Goal: Task Accomplishment & Management: Complete application form

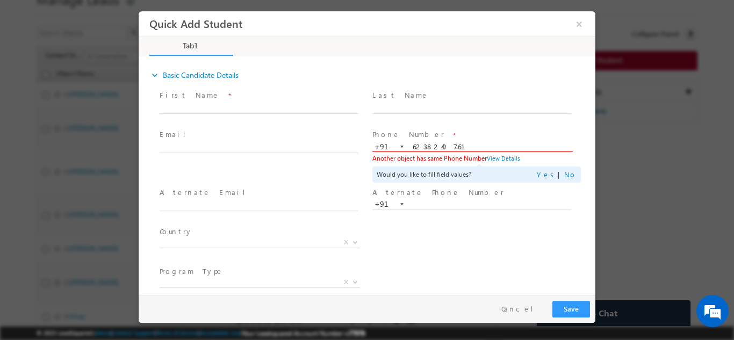
click at [427, 147] on input "6238240761" at bounding box center [471, 146] width 199 height 11
type input "9539141469"
click at [458, 130] on span "Phone Number *" at bounding box center [471, 135] width 198 height 12
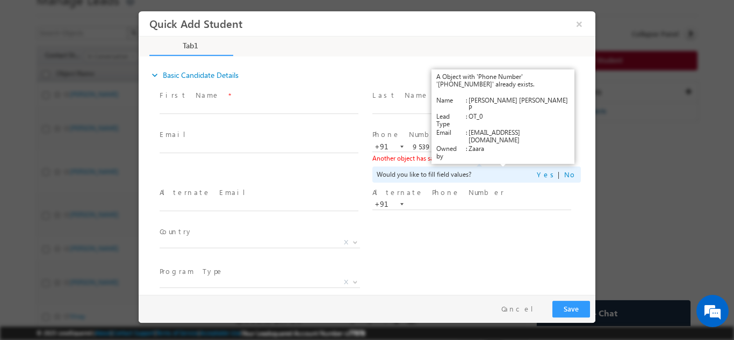
click at [329, 126] on div "First Name *" at bounding box center [263, 107] width 213 height 40
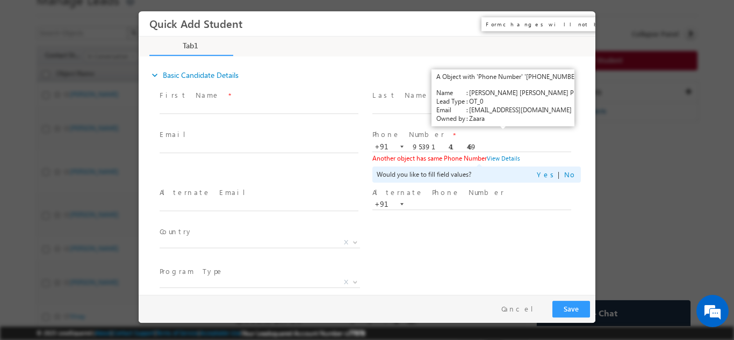
click at [580, 27] on button "×" at bounding box center [579, 23] width 18 height 20
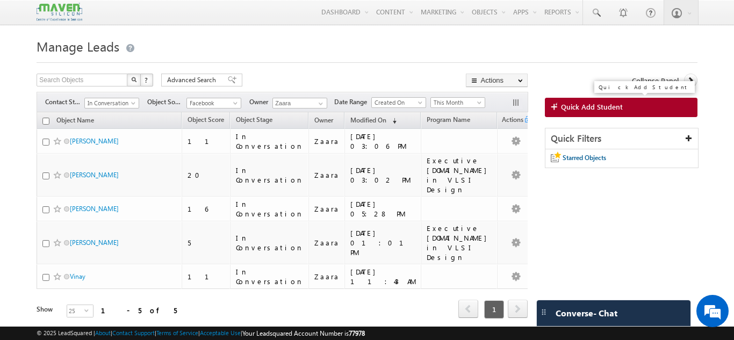
click at [617, 105] on span "Quick Add Student" at bounding box center [592, 107] width 62 height 10
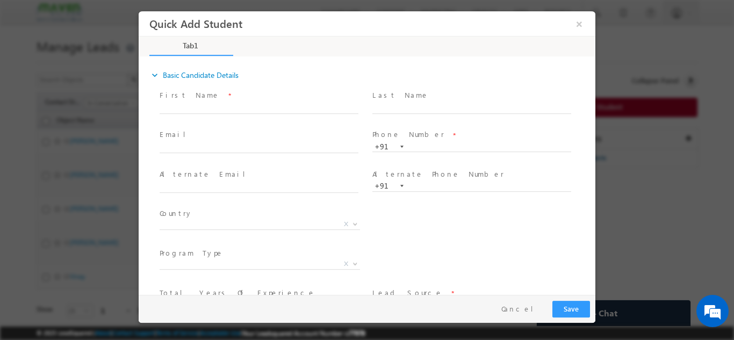
click at [434, 150] on span "+91" at bounding box center [476, 146] width 209 height 11
click at [440, 142] on input "text" at bounding box center [471, 146] width 199 height 11
paste input "95391 41469"
type input "9539141469"
click at [450, 121] on span at bounding box center [471, 119] width 198 height 12
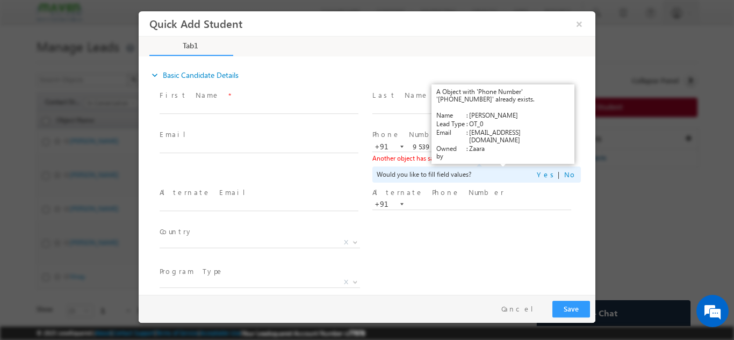
click at [494, 157] on link "View Details" at bounding box center [503, 157] width 33 height 7
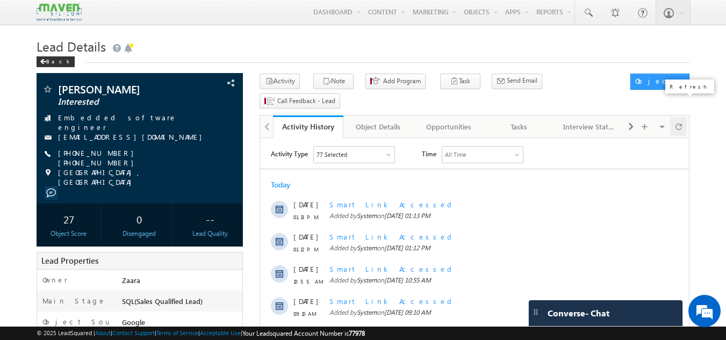
click at [679, 117] on span at bounding box center [679, 126] width 6 height 19
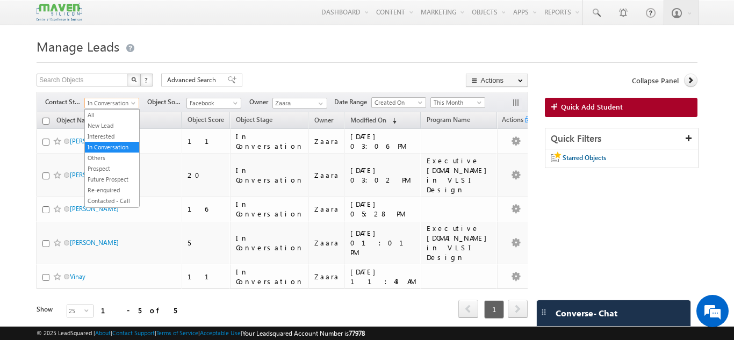
click at [92, 109] on body "Menu Zaara lsq2@ maven -sili con.c om" at bounding box center [367, 174] width 734 height 348
click at [106, 127] on link "New Lead" at bounding box center [112, 126] width 54 height 10
